Goal: Complete application form

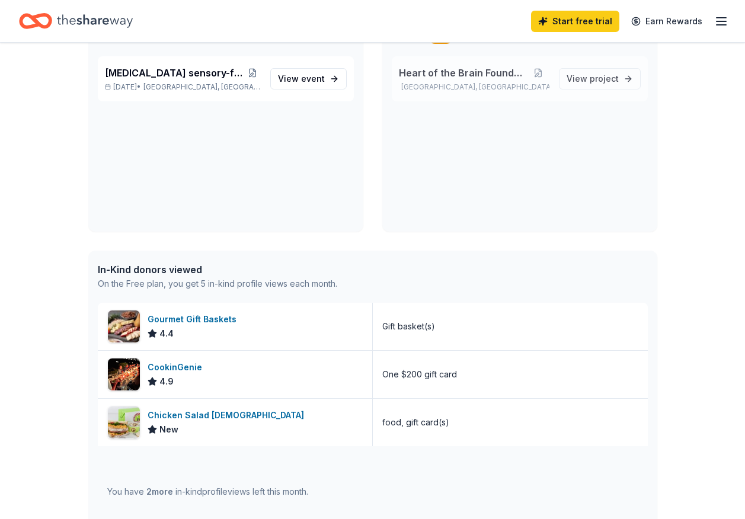
scroll to position [118, 0]
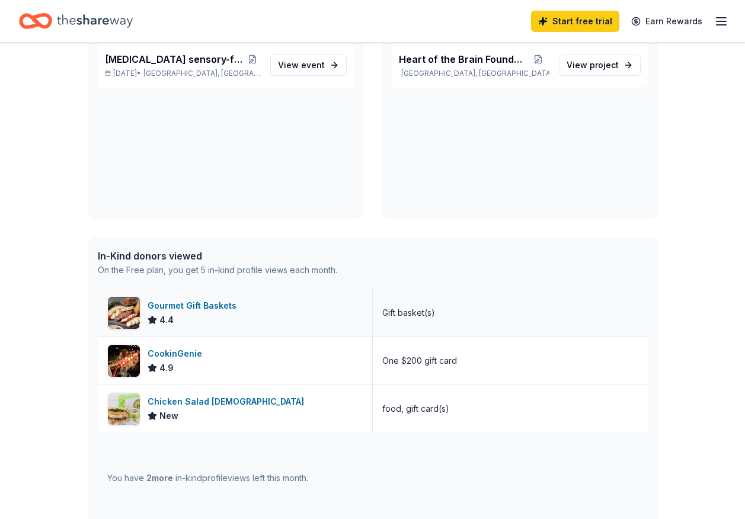
click at [206, 307] on div "Gourmet Gift Baskets" at bounding box center [194, 306] width 94 height 14
click at [178, 355] on div "CookinGenie" at bounding box center [176, 354] width 59 height 14
click at [193, 401] on div "Chicken Salad Chick" at bounding box center [227, 401] width 161 height 14
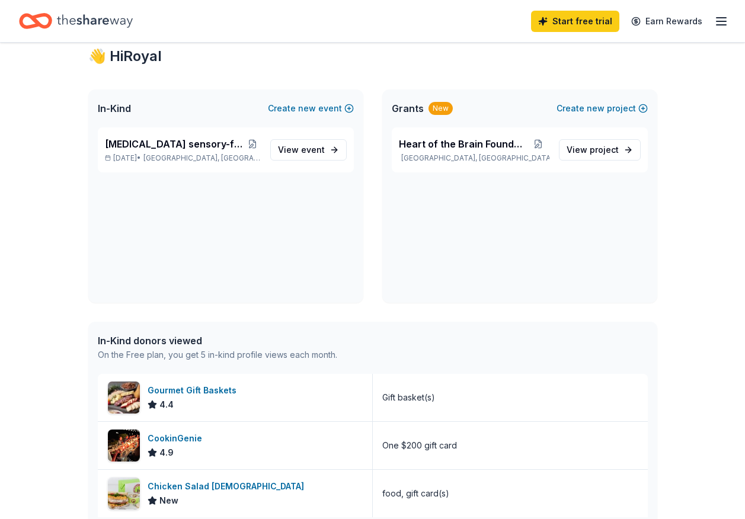
scroll to position [0, 0]
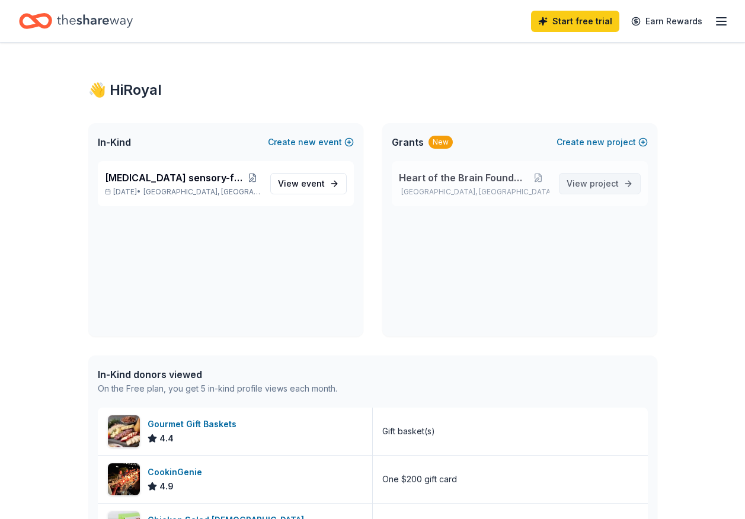
click at [593, 184] on span "project" at bounding box center [603, 183] width 29 height 10
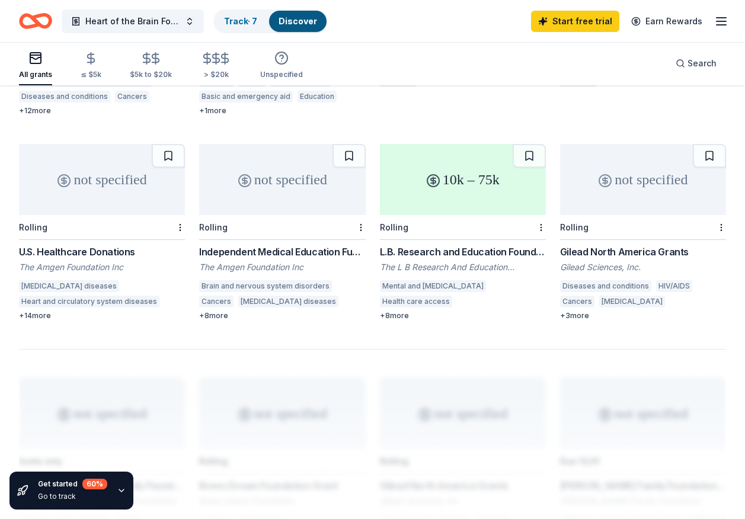
scroll to position [888, 0]
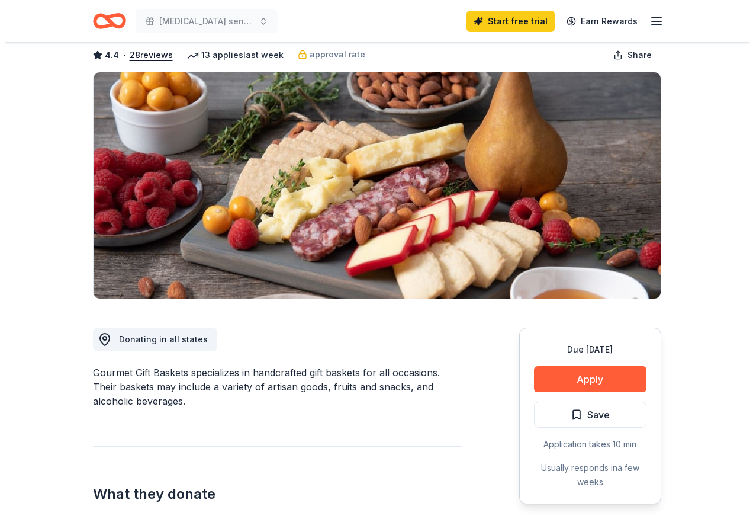
scroll to position [118, 0]
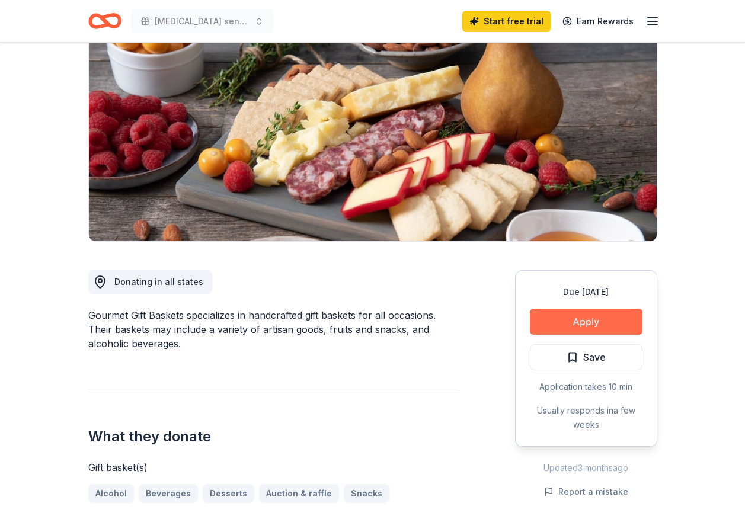
click at [556, 317] on button "Apply" at bounding box center [586, 322] width 113 height 26
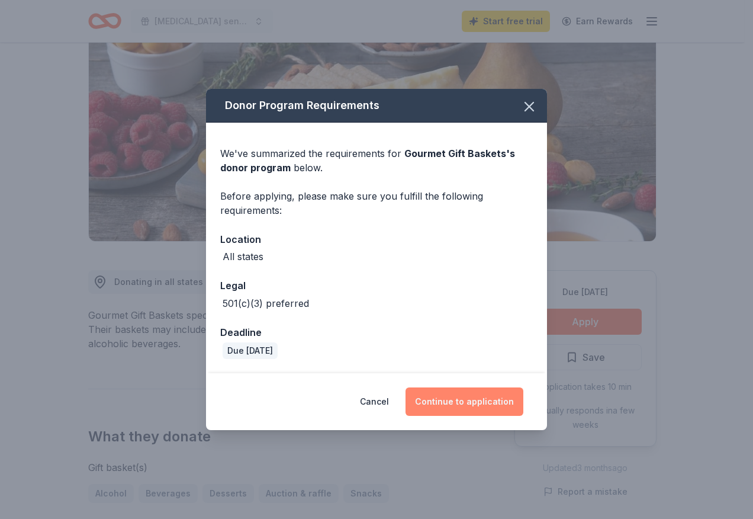
click at [445, 405] on button "Continue to application" at bounding box center [465, 401] width 118 height 28
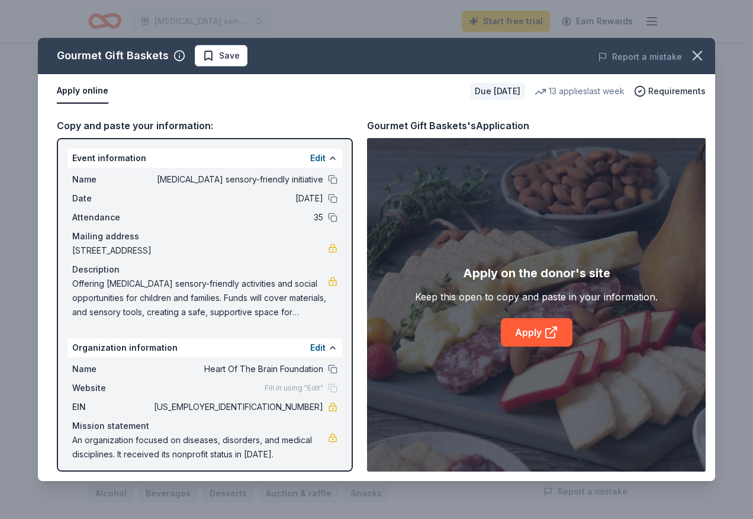
scroll to position [5, 0]
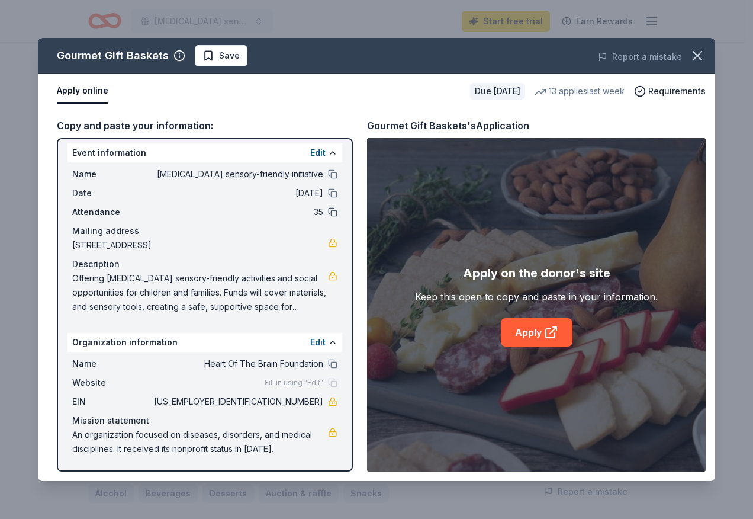
click at [328, 216] on button at bounding box center [332, 211] width 9 height 9
click at [528, 333] on link "Apply" at bounding box center [537, 332] width 72 height 28
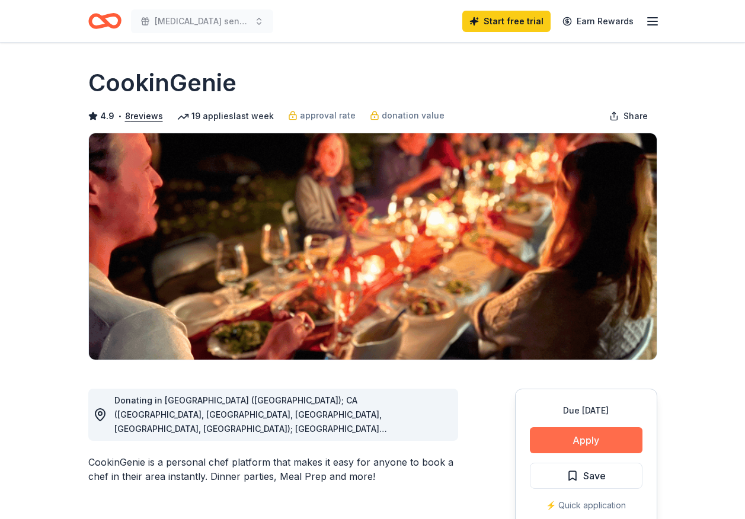
click at [568, 442] on button "Apply" at bounding box center [586, 440] width 113 height 26
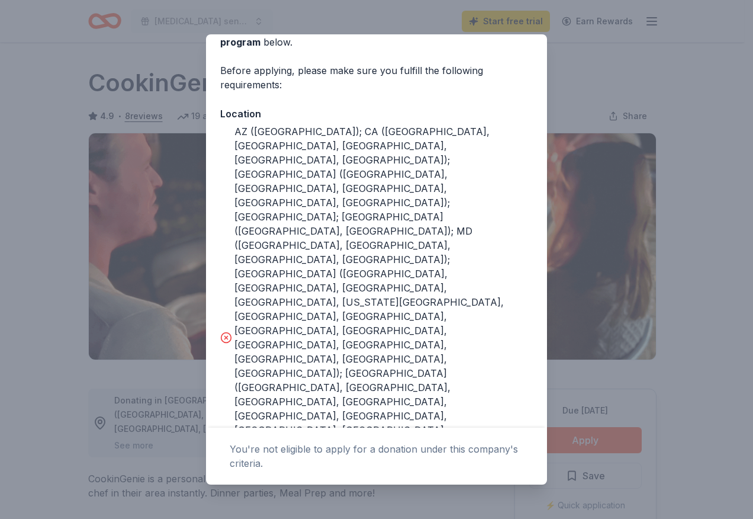
scroll to position [118, 0]
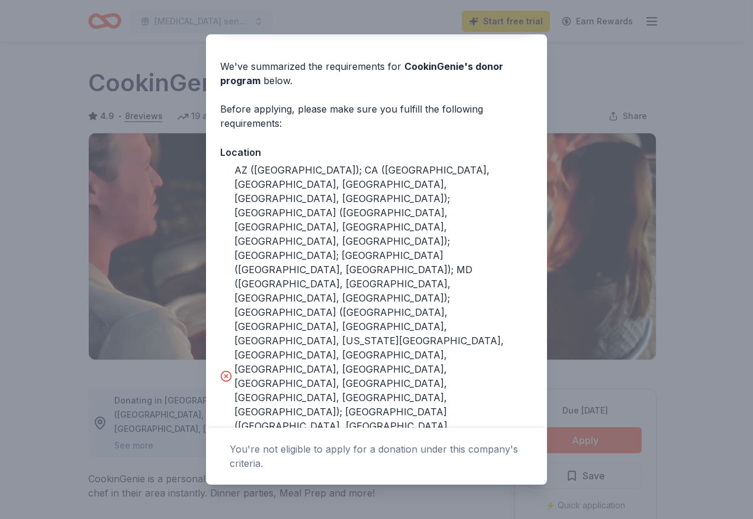
click at [227, 370] on icon at bounding box center [226, 376] width 12 height 12
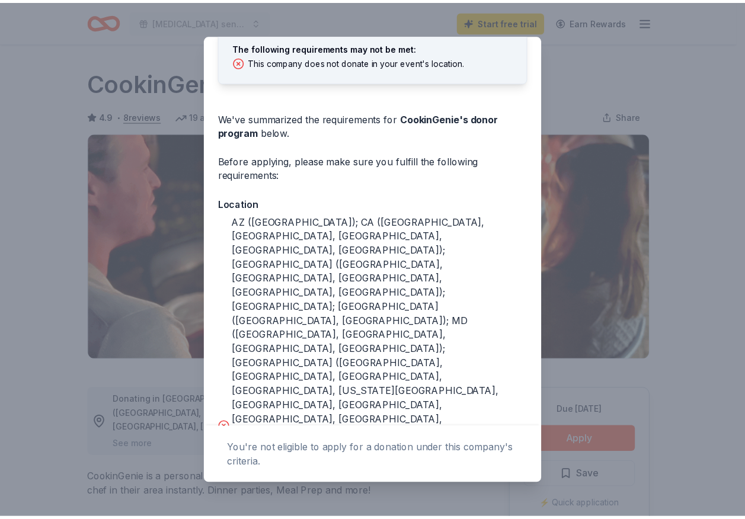
scroll to position [0, 0]
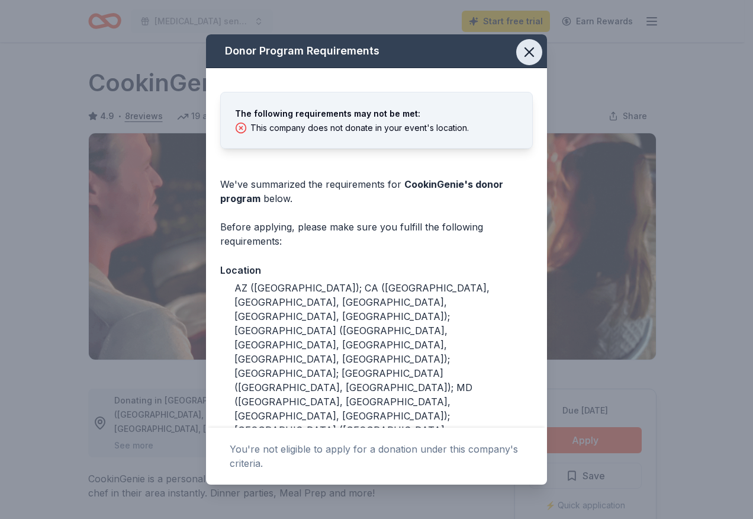
click at [521, 53] on icon "button" at bounding box center [529, 52] width 17 height 17
